Goal: Find specific page/section: Find specific page/section

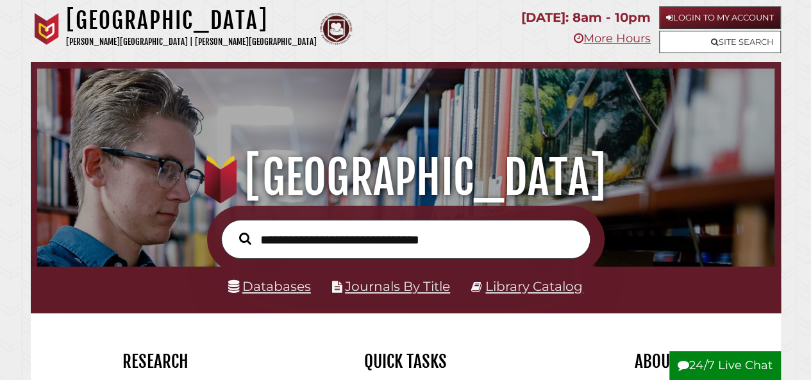
scroll to position [244, 731]
click at [305, 283] on link "Databases" at bounding box center [269, 286] width 83 height 16
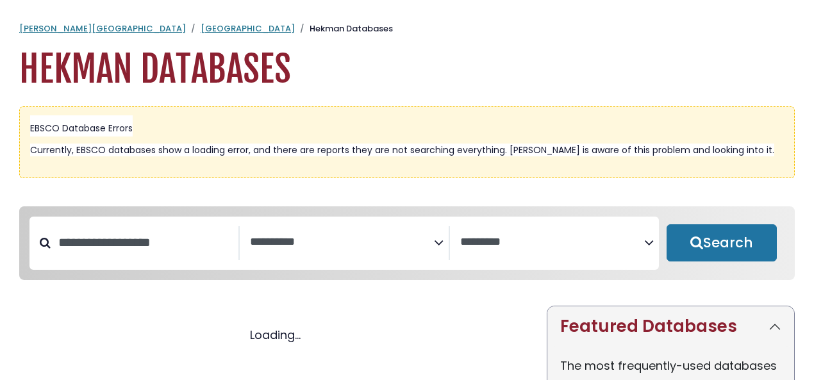
select select "Database Subject Filter"
select select "Database Vendors Filter"
select select "Database Subject Filter"
select select "Database Vendors Filter"
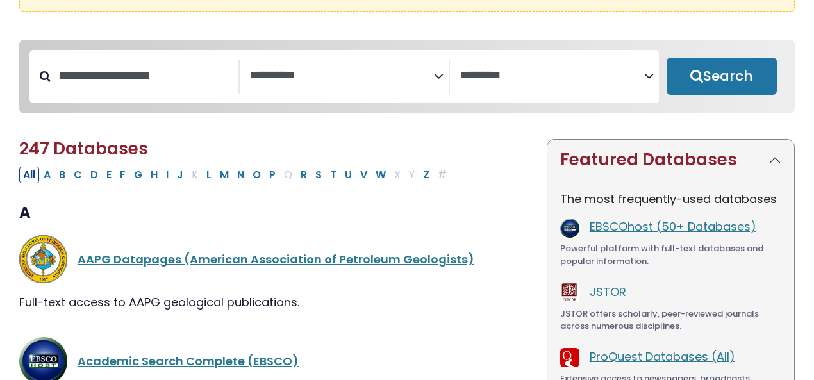
scroll to position [167, 0]
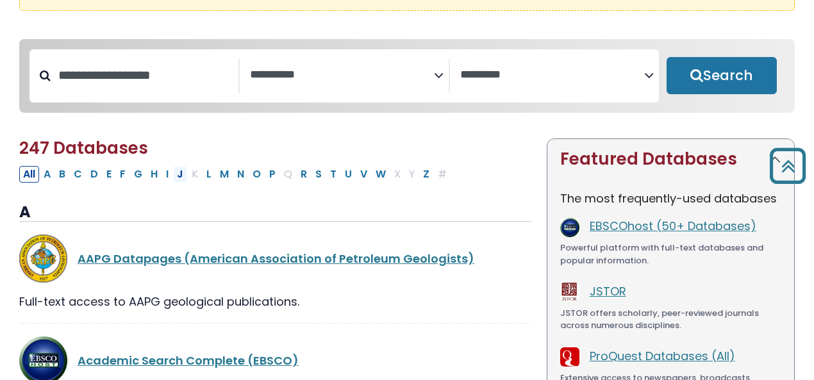
click at [174, 175] on button "J" at bounding box center [180, 174] width 14 height 17
select select "Database Subject Filter"
select select "Database Vendors Filter"
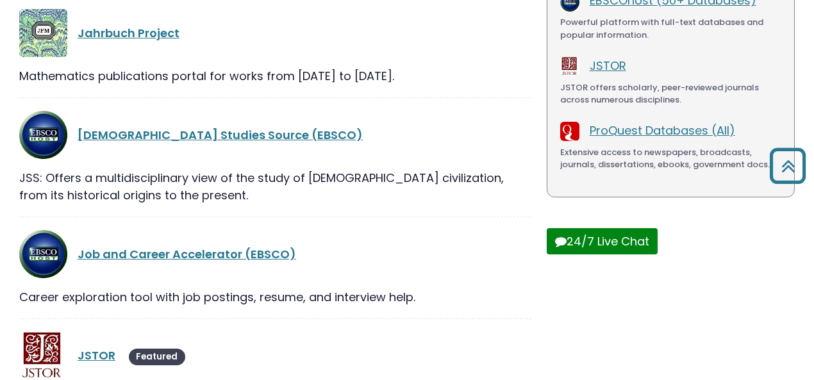
scroll to position [443, 0]
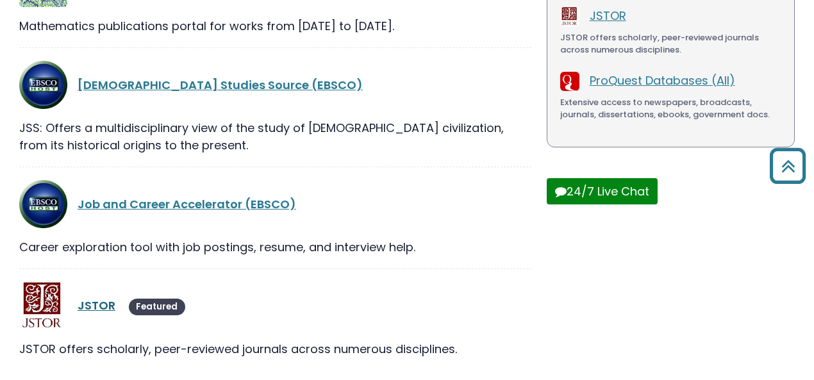
click at [108, 308] on link "JSTOR" at bounding box center [97, 306] width 38 height 16
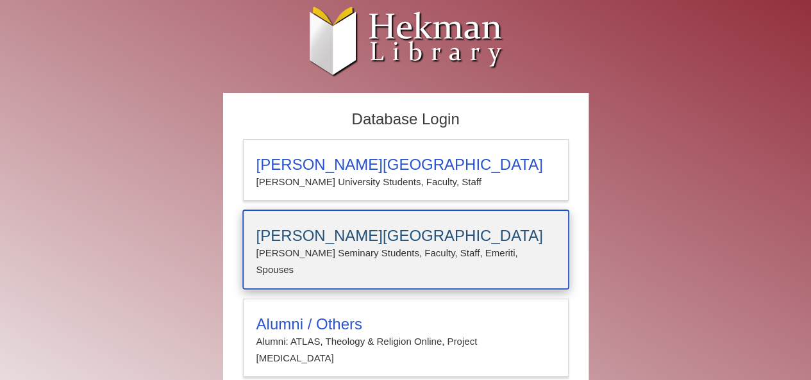
click at [307, 237] on h3 "[PERSON_NAME][GEOGRAPHIC_DATA]" at bounding box center [406, 236] width 299 height 18
